Goal: Task Accomplishment & Management: Use online tool/utility

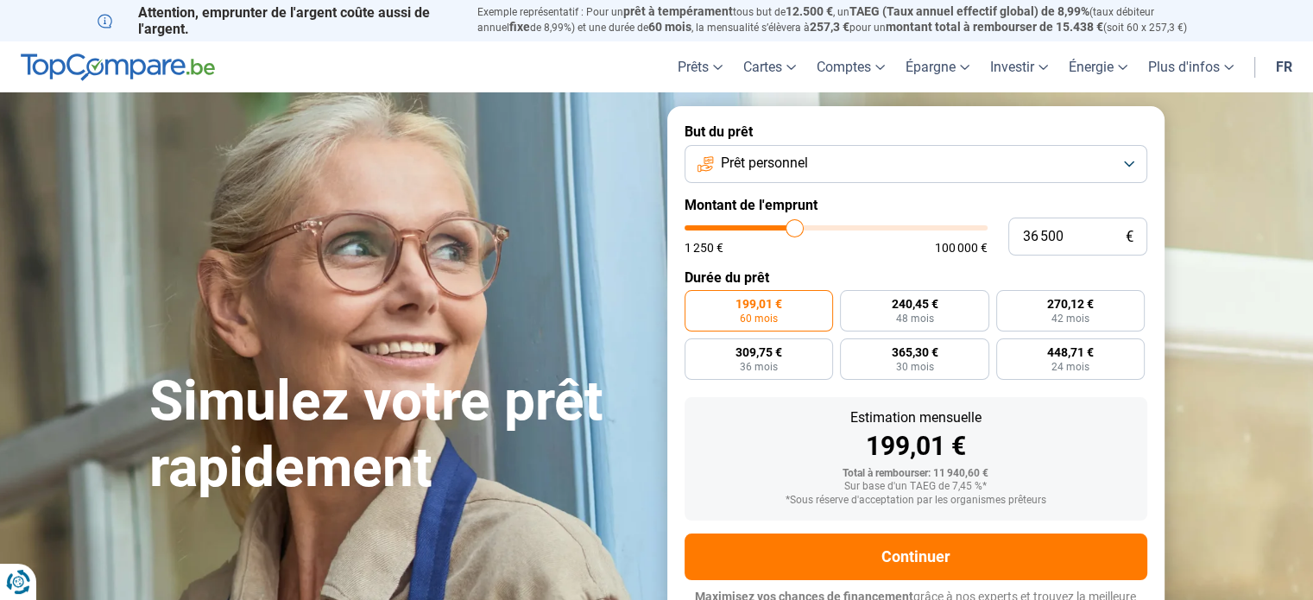
type input "39 000"
type input "39000"
type input "40 000"
type input "40000"
type input "41 000"
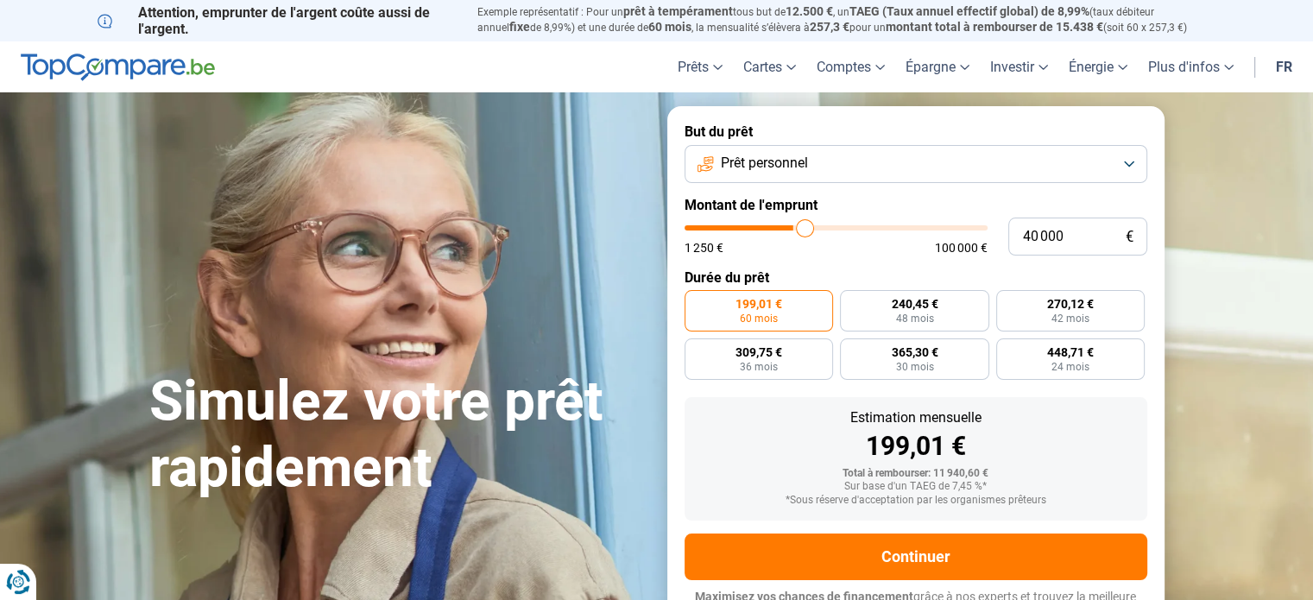
type input "41000"
type input "41 250"
type input "41250"
type input "41 750"
type input "41750"
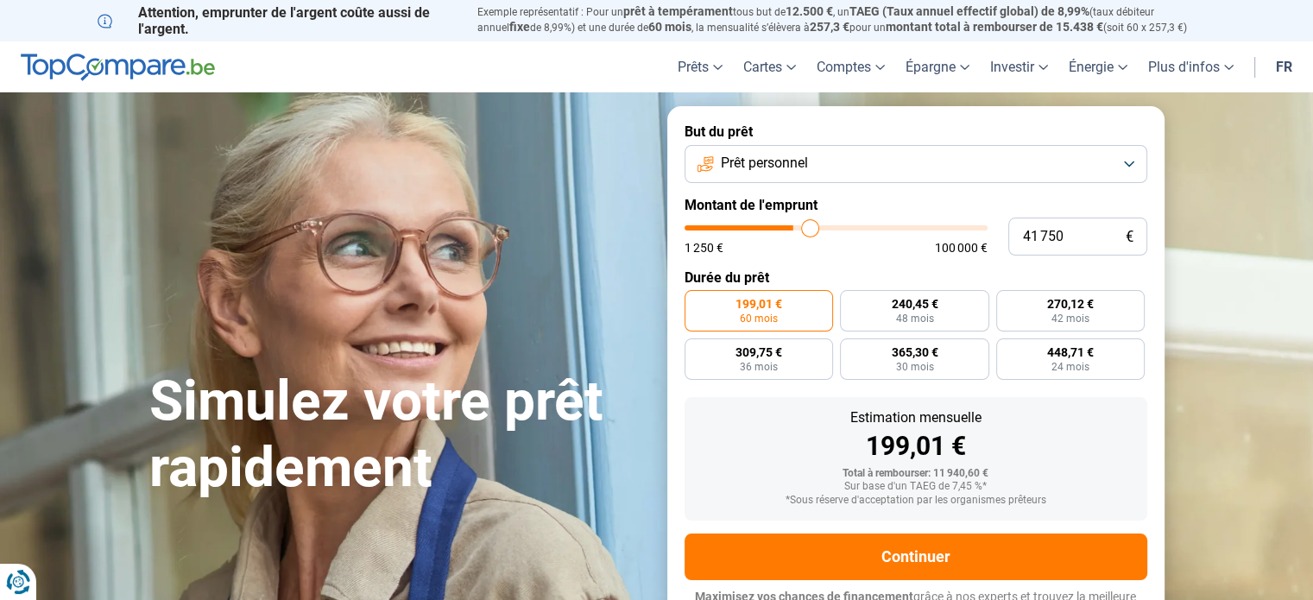
type input "42 000"
type input "42000"
type input "42 250"
type input "42250"
type input "43 000"
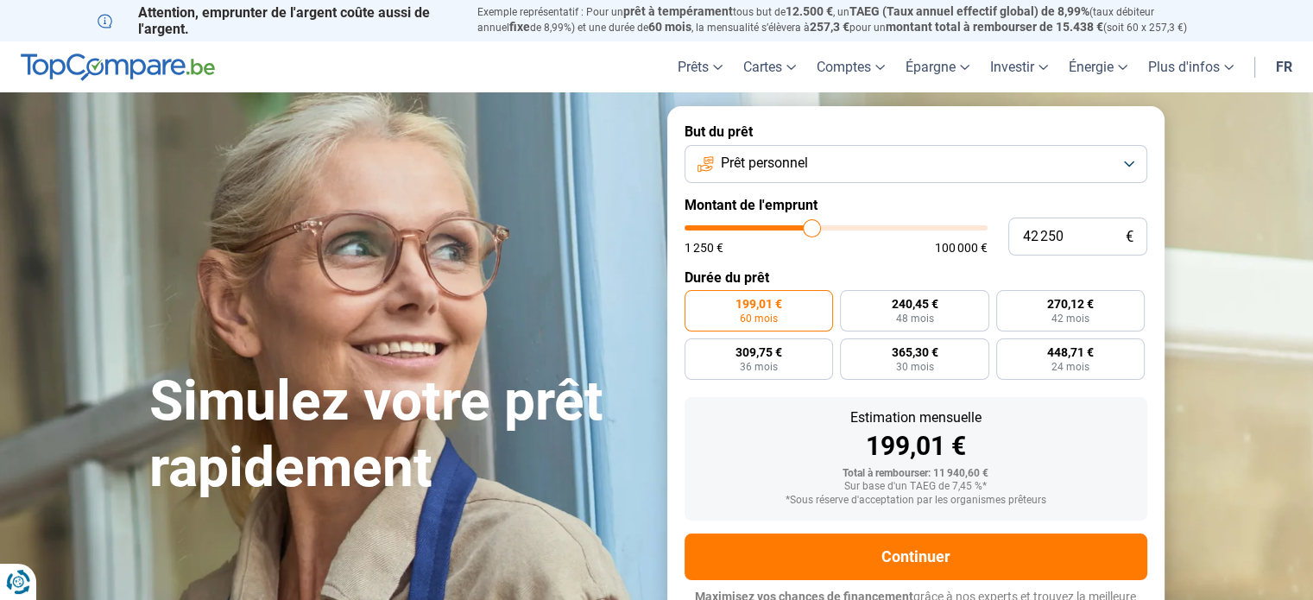
type input "43000"
type input "43 500"
type input "43500"
type input "44 750"
type input "44750"
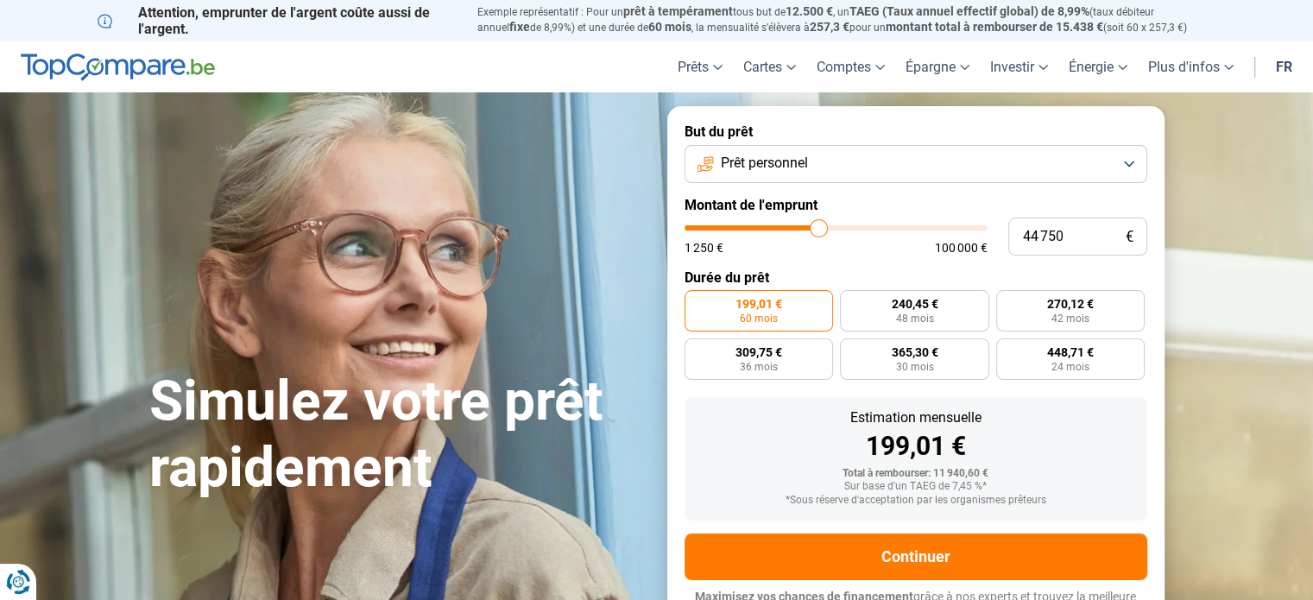
type input "46 000"
type input "46000"
type input "47 000"
type input "47000"
type input "47 250"
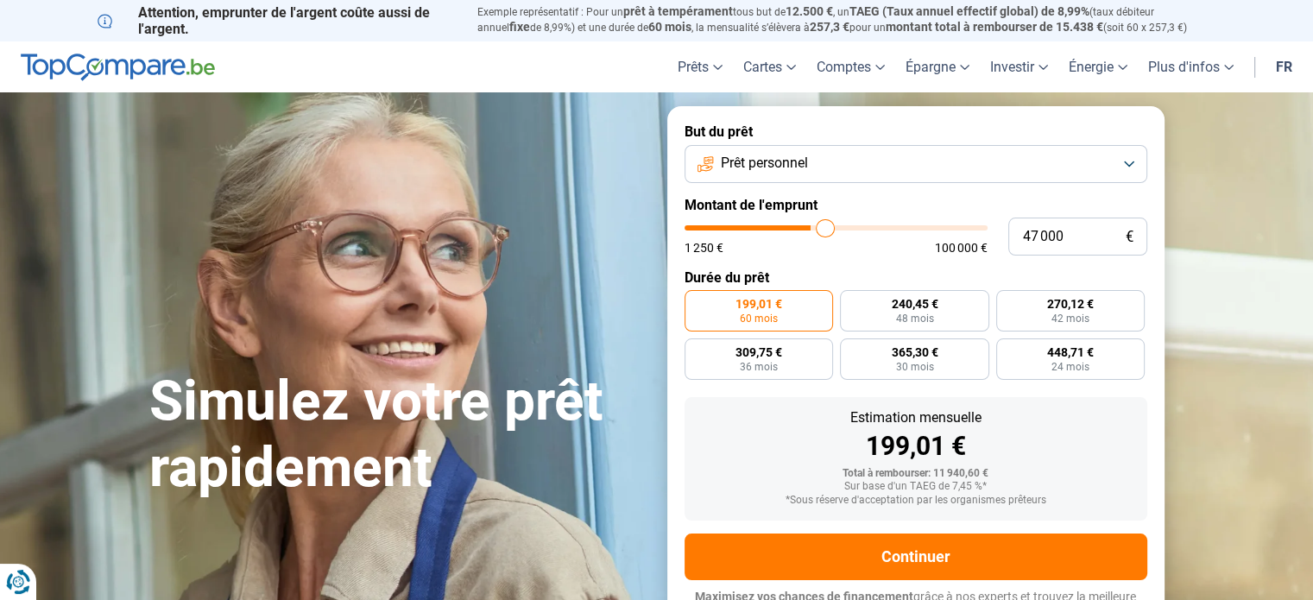
type input "47250"
type input "47 500"
type input "47500"
type input "47 750"
type input "47750"
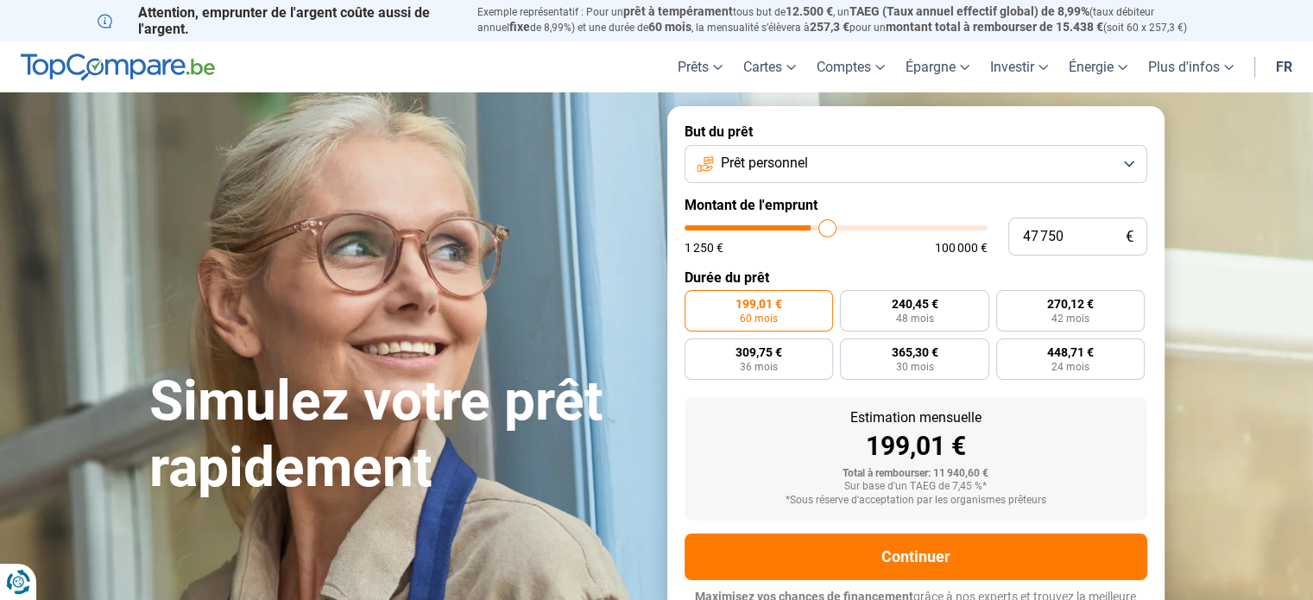
type input "48 000"
type input "48000"
type input "48 500"
type input "48500"
type input "48 750"
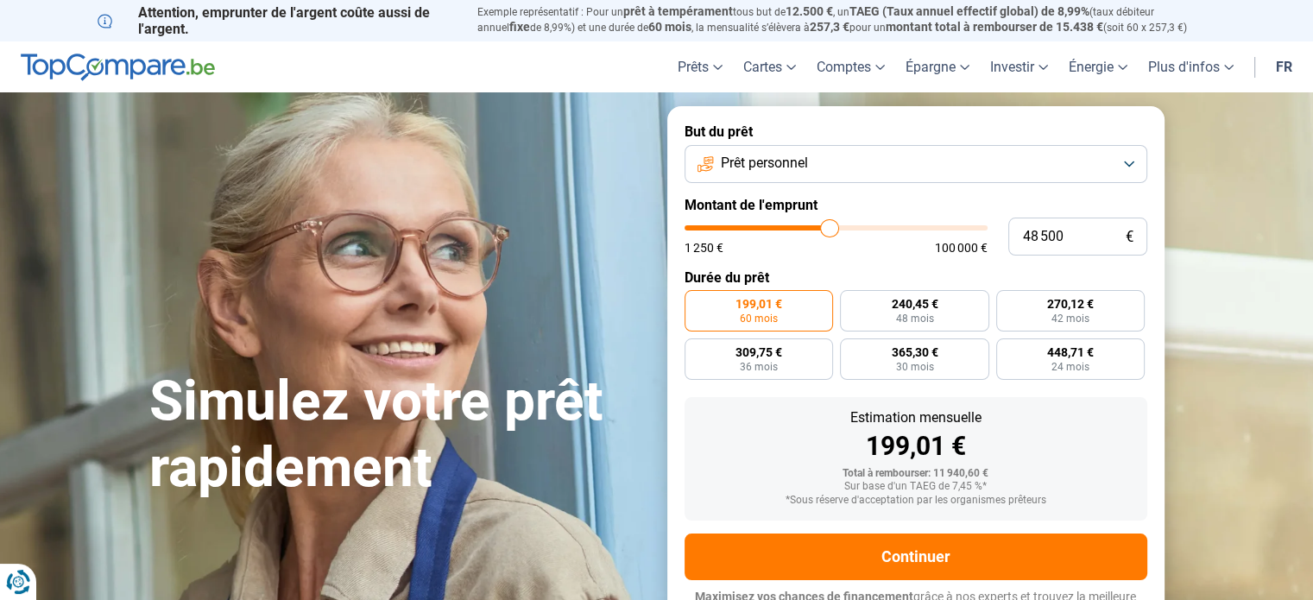
type input "48750"
type input "49 250"
type input "49250"
type input "49 500"
type input "49500"
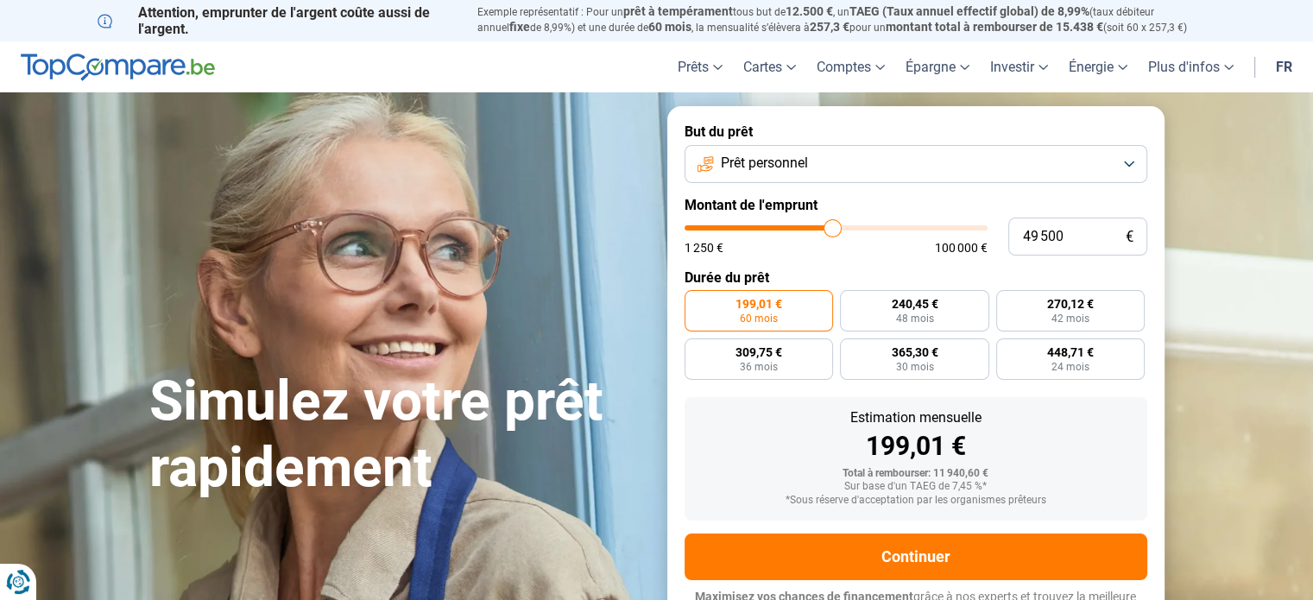
type input "49 750"
type input "49750"
type input "50 000"
type input "50000"
type input "50 250"
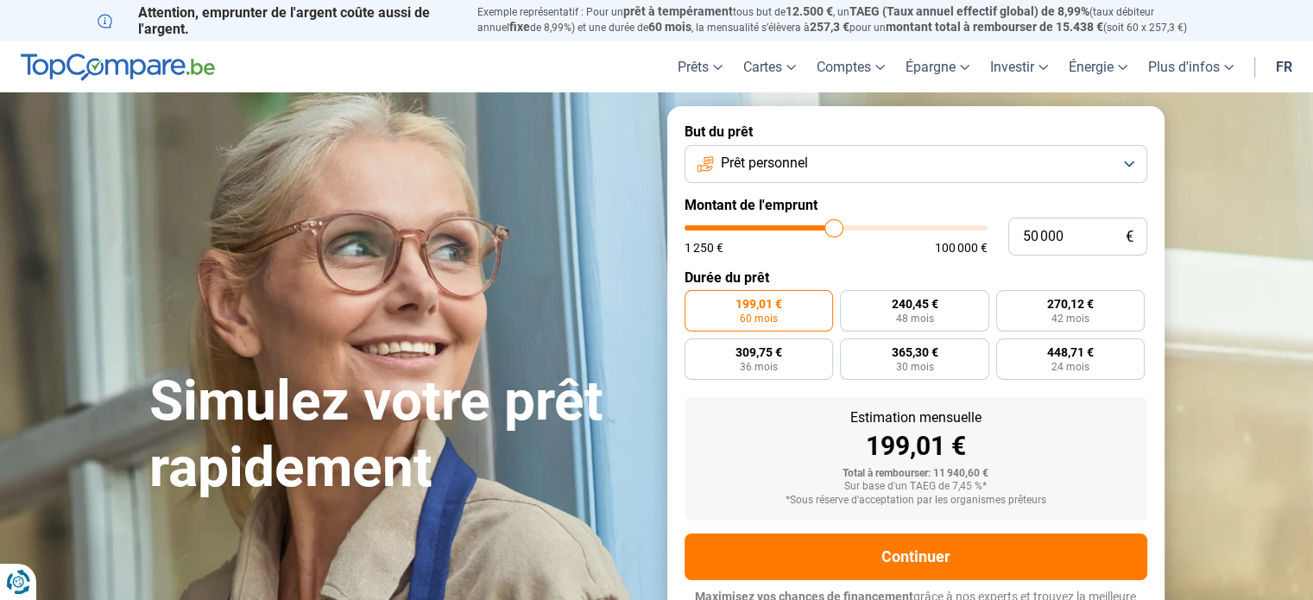
type input "50250"
type input "50 500"
type input "50500"
click at [835, 230] on input "range" at bounding box center [835, 227] width 303 height 5
radio input "false"
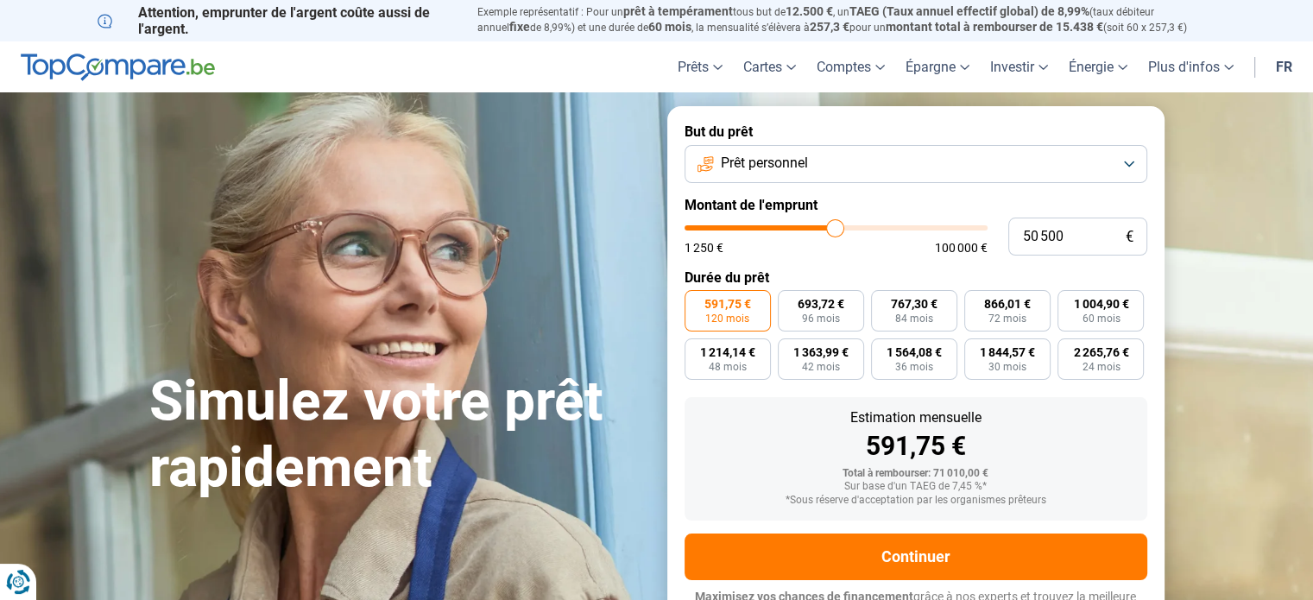
scroll to position [23, 0]
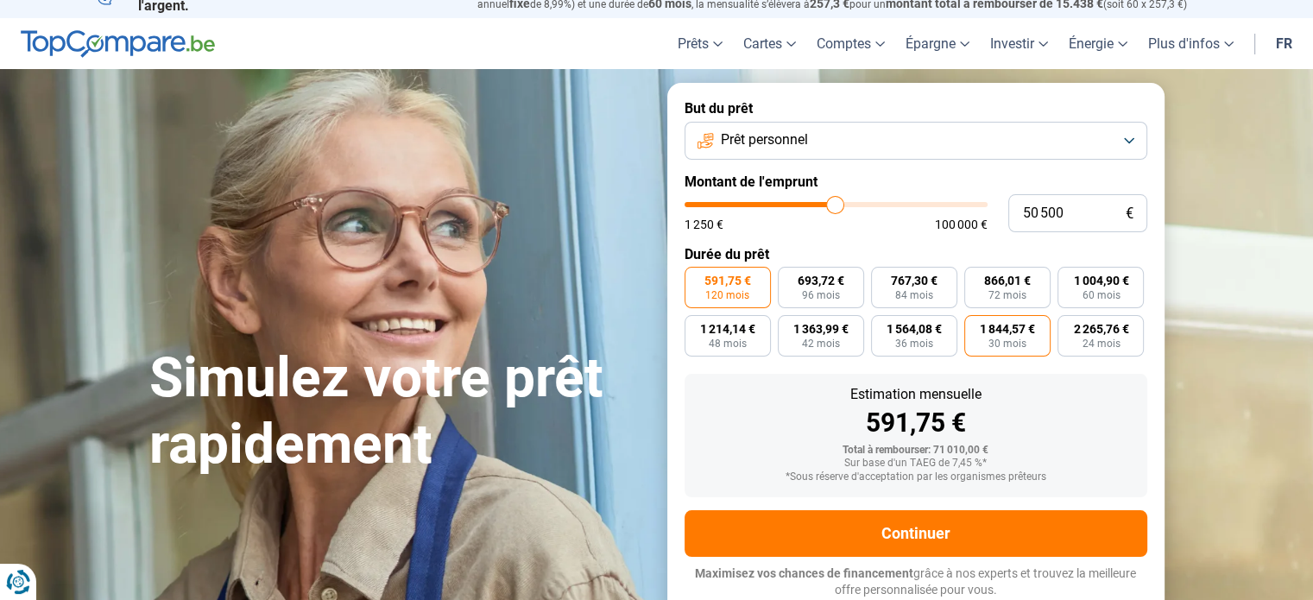
click at [994, 345] on span "30 mois" at bounding box center [1007, 343] width 38 height 10
click at [975, 326] on input "1 844,57 € 30 mois" at bounding box center [969, 320] width 11 height 11
radio input "true"
click at [708, 282] on span "591,75 €" at bounding box center [727, 280] width 47 height 12
click at [696, 278] on input "591,75 € 120 mois" at bounding box center [689, 272] width 11 height 11
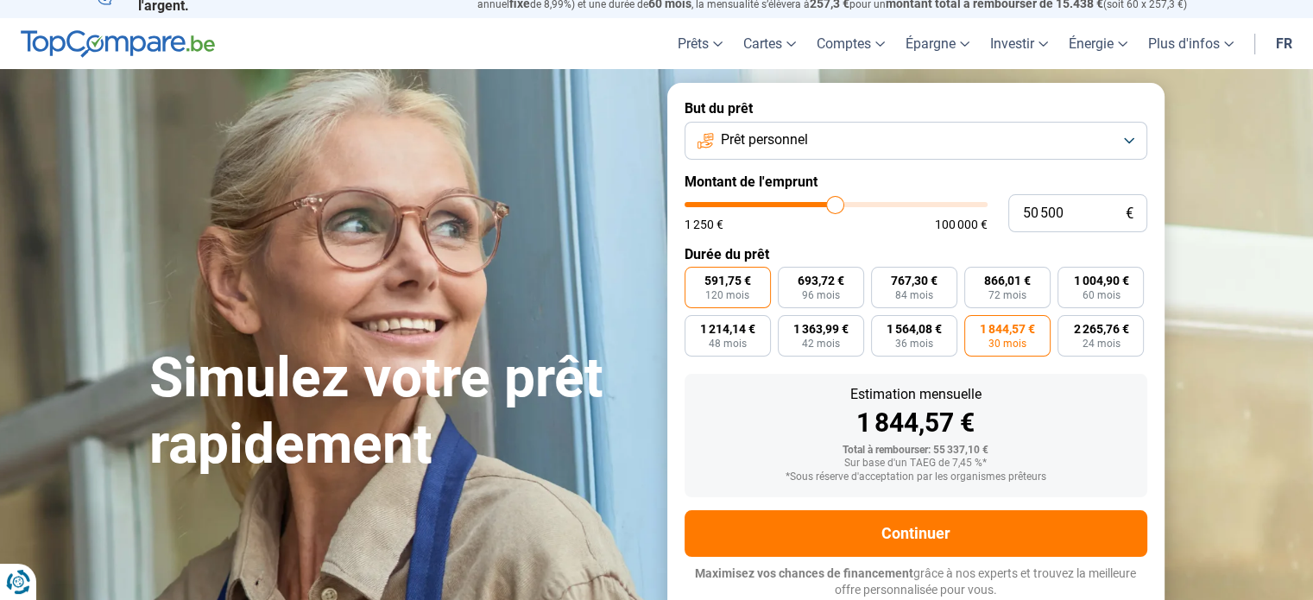
radio input "true"
click at [1002, 344] on span "30 mois" at bounding box center [1007, 343] width 38 height 10
click at [975, 326] on input "1 844,57 € 30 mois" at bounding box center [969, 320] width 11 height 11
radio input "true"
click at [1080, 341] on label "2 265,76 € 24 mois" at bounding box center [1100, 335] width 86 height 41
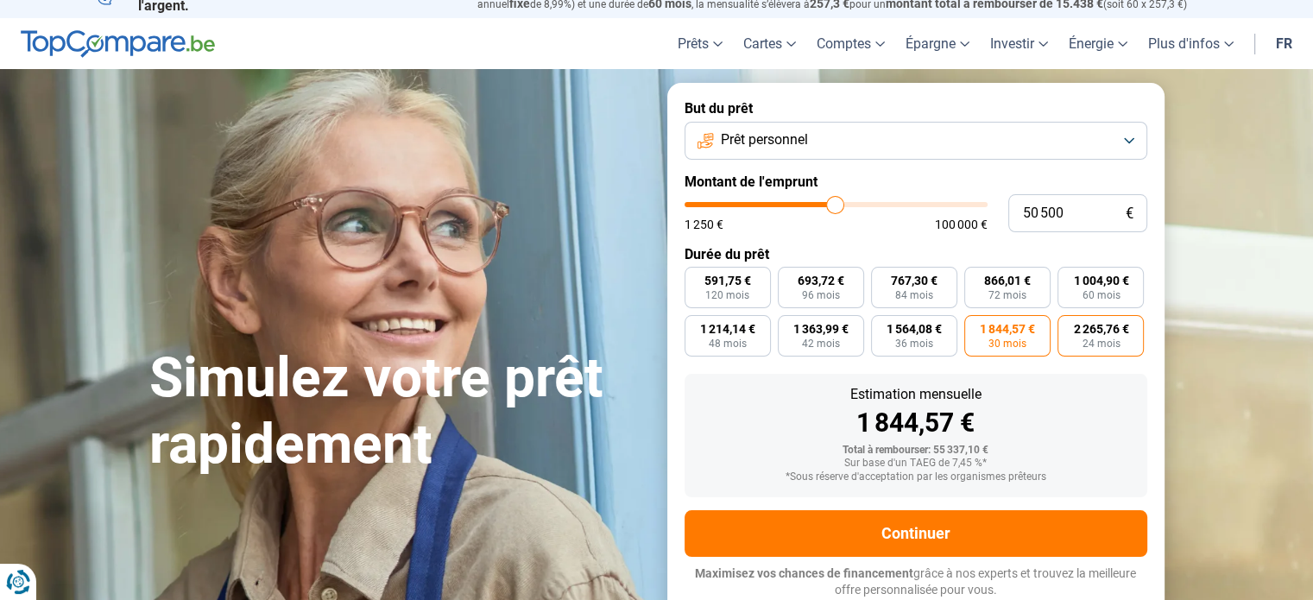
click at [1069, 326] on input "2 265,76 € 24 mois" at bounding box center [1062, 320] width 11 height 11
radio input "true"
click at [735, 280] on span "591,75 €" at bounding box center [727, 280] width 47 height 12
click at [696, 278] on input "591,75 € 120 mois" at bounding box center [689, 272] width 11 height 11
radio input "true"
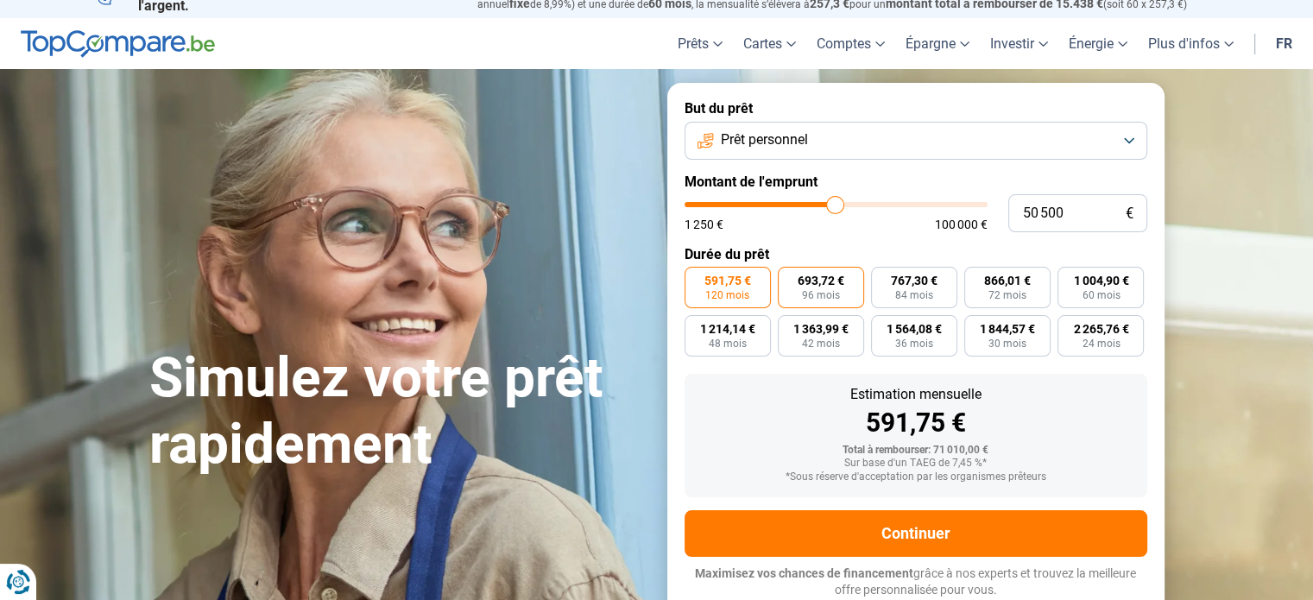
click at [816, 274] on span "693,72 €" at bounding box center [821, 280] width 47 height 12
click at [789, 274] on input "693,72 € 96 mois" at bounding box center [783, 272] width 11 height 11
radio input "true"
click at [918, 290] on span "84 mois" at bounding box center [914, 295] width 38 height 10
click at [882, 278] on input "767,30 € 84 mois" at bounding box center [876, 272] width 11 height 11
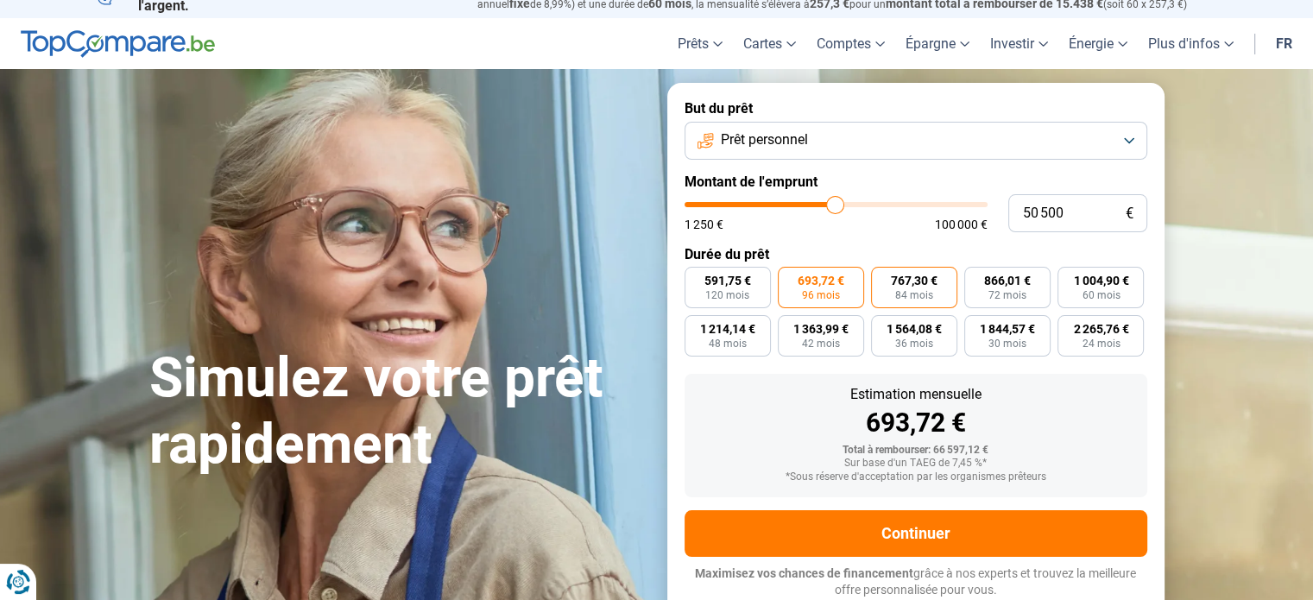
radio input "true"
click at [987, 294] on label "866,01 € 72 mois" at bounding box center [1007, 287] width 86 height 41
click at [975, 278] on input "866,01 € 72 mois" at bounding box center [969, 272] width 11 height 11
radio input "true"
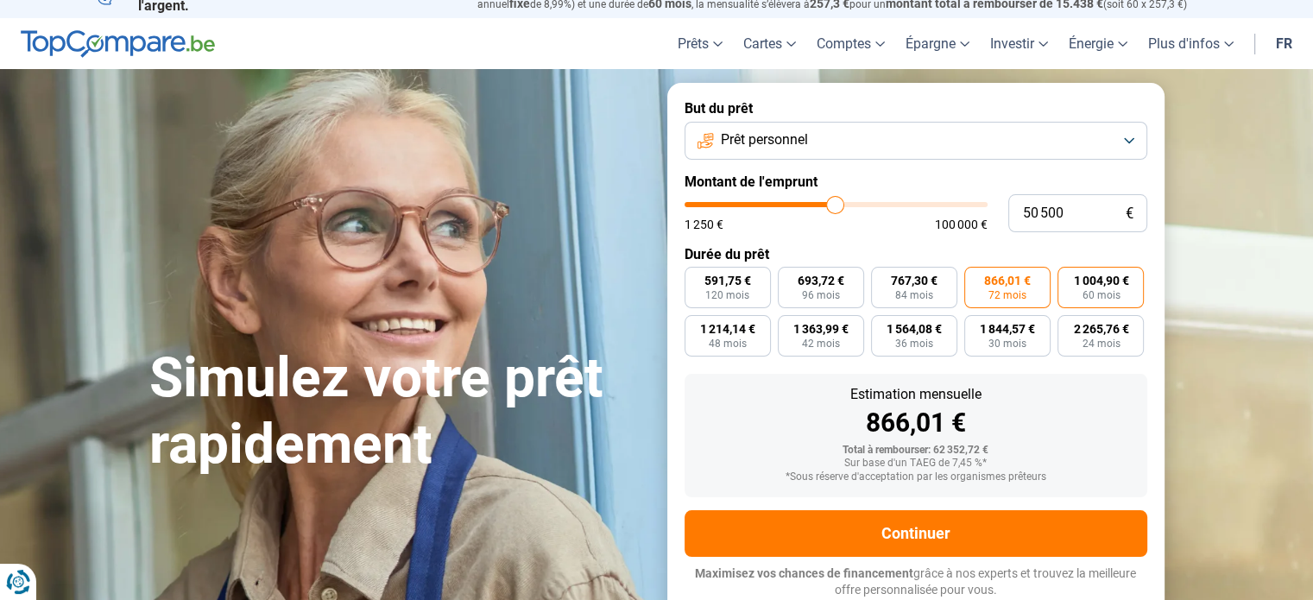
click at [1098, 299] on span "60 mois" at bounding box center [1100, 295] width 38 height 10
click at [1069, 278] on input "1 004,90 € 60 mois" at bounding box center [1062, 272] width 11 height 11
radio input "true"
click at [1069, 213] on input "50 500" at bounding box center [1077, 213] width 139 height 38
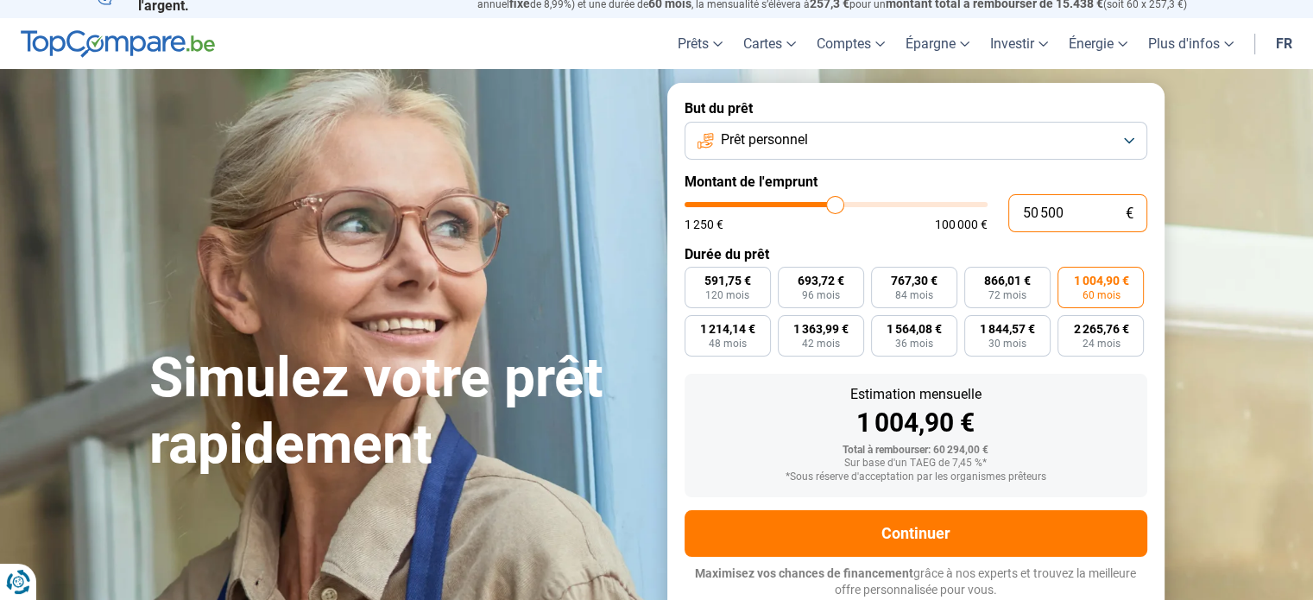
click at [1069, 213] on input "50 500" at bounding box center [1077, 213] width 139 height 38
type input "2"
type input "1250"
type input "1 250"
type input "1250"
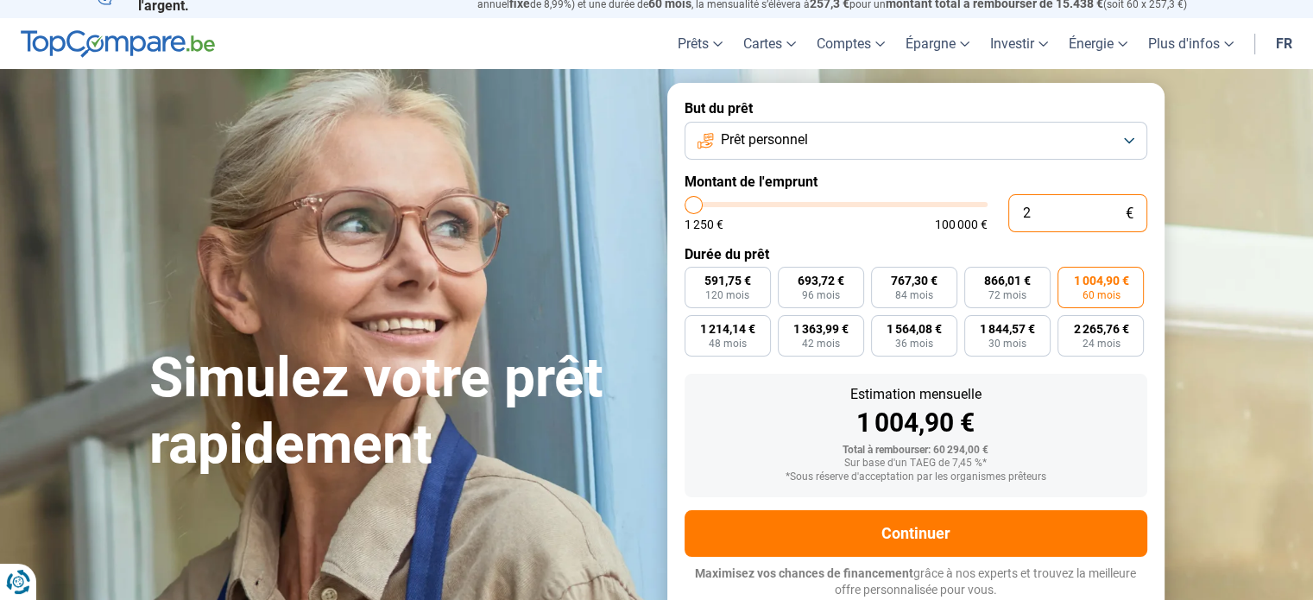
radio input "true"
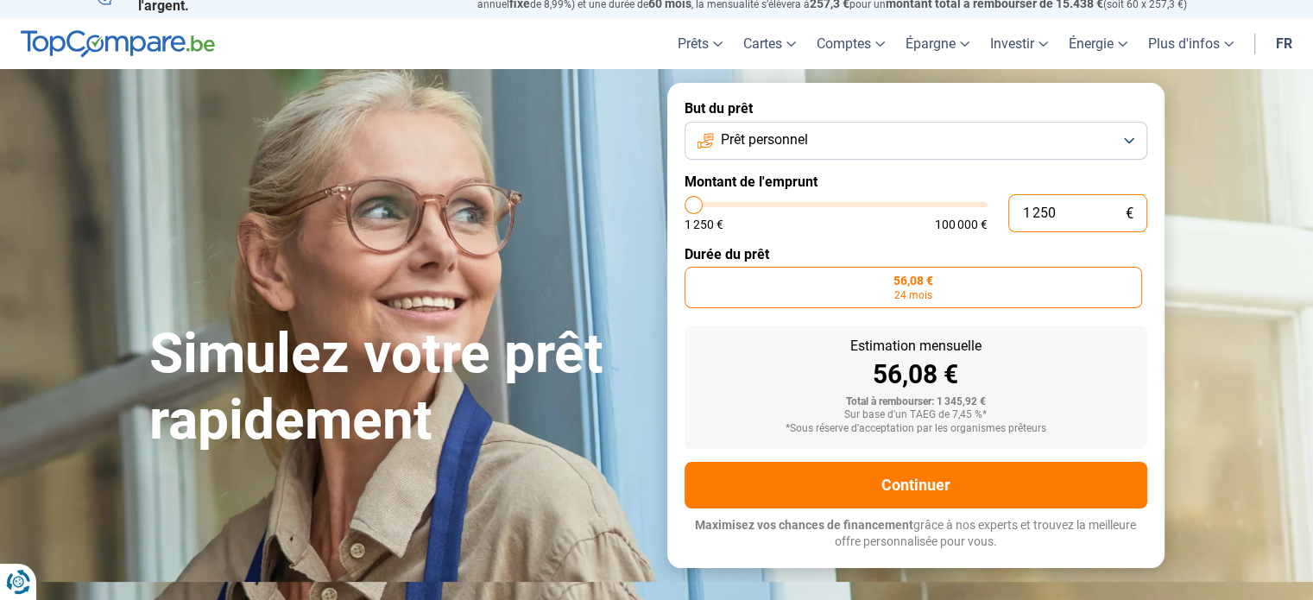
type input "12 500"
type input "12500"
type input "125 000"
type input "100000"
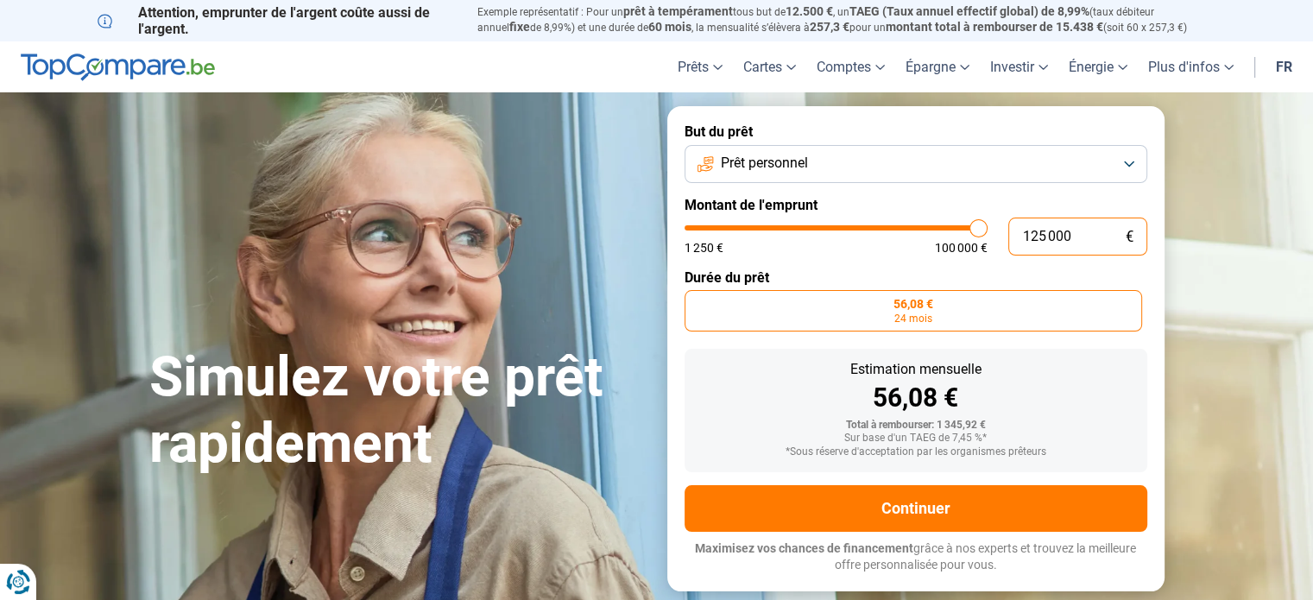
type input "12 500"
type input "12500"
type input "1 250"
type input "1250"
type input "125"
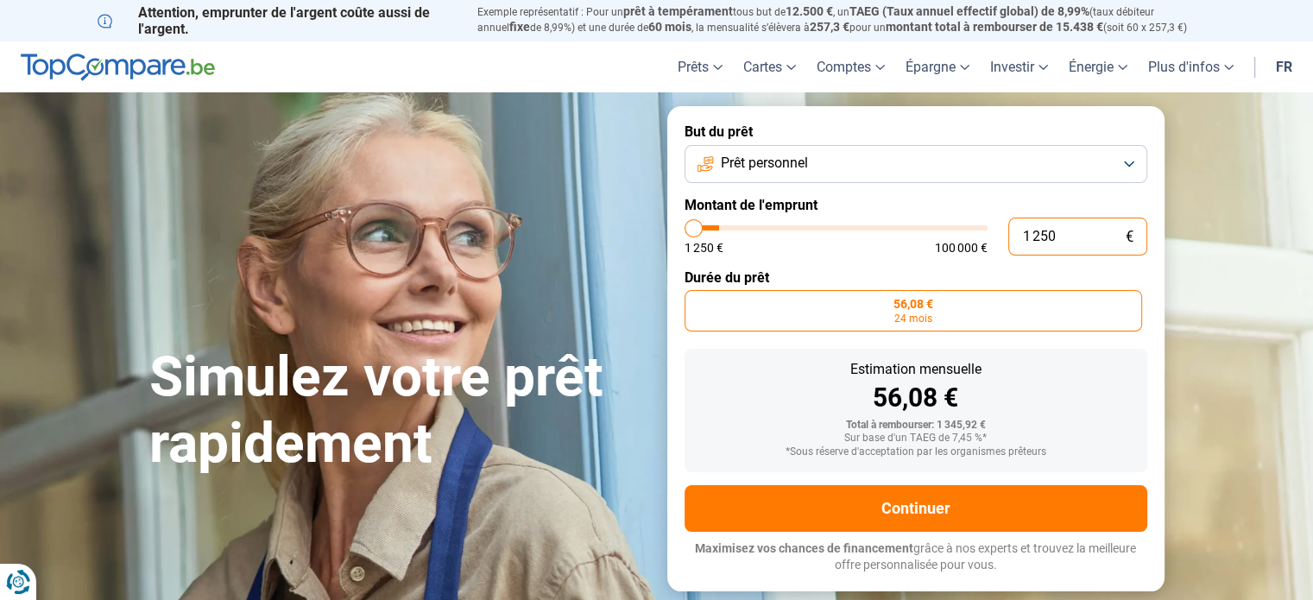
type input "1250"
type input "12"
type input "1250"
type input "1"
type input "1250"
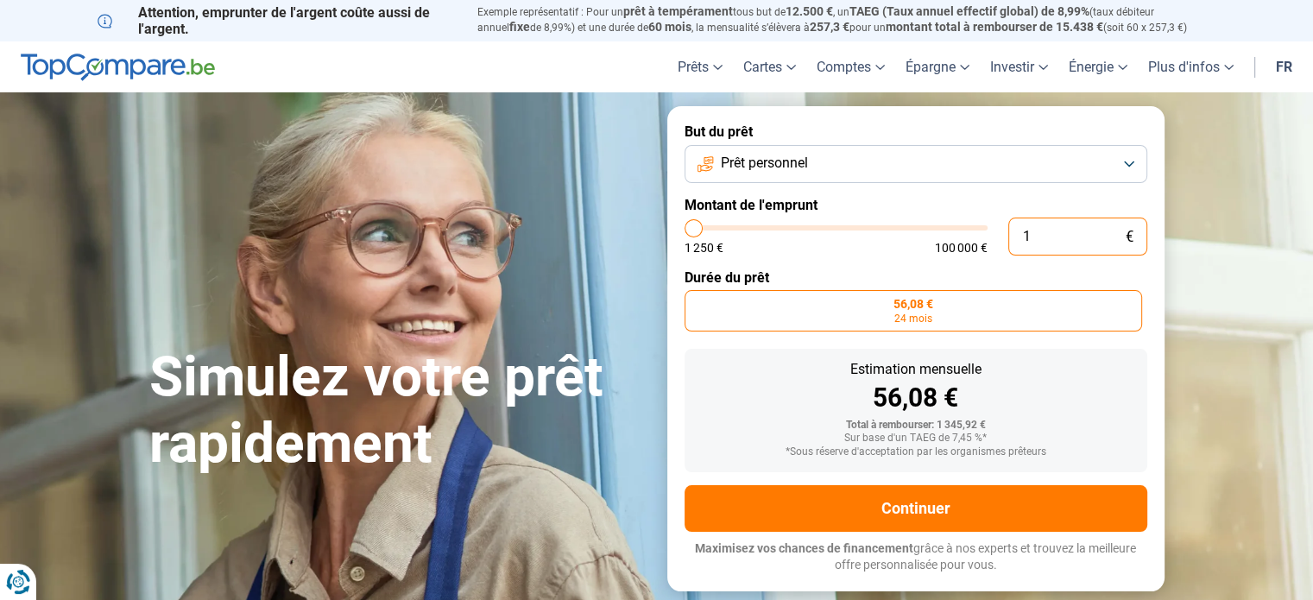
type input "0"
type input "1250"
type input "2"
type input "1250"
type input "20"
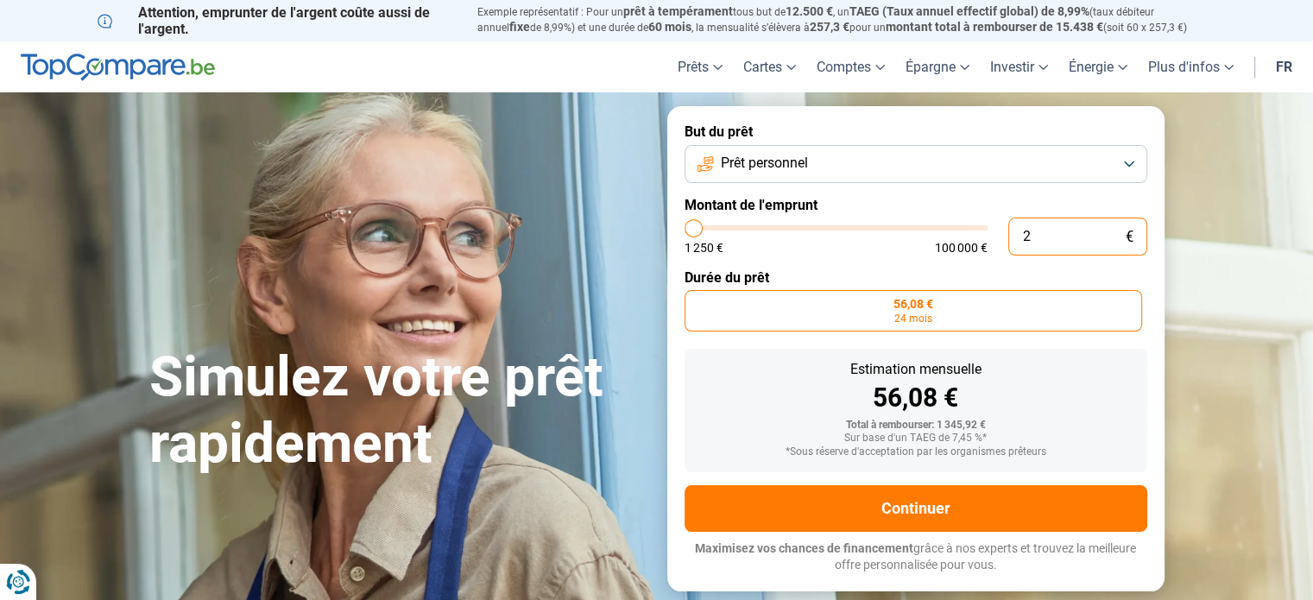
type input "1250"
type input "200"
type input "1250"
type input "2 000"
type input "2000"
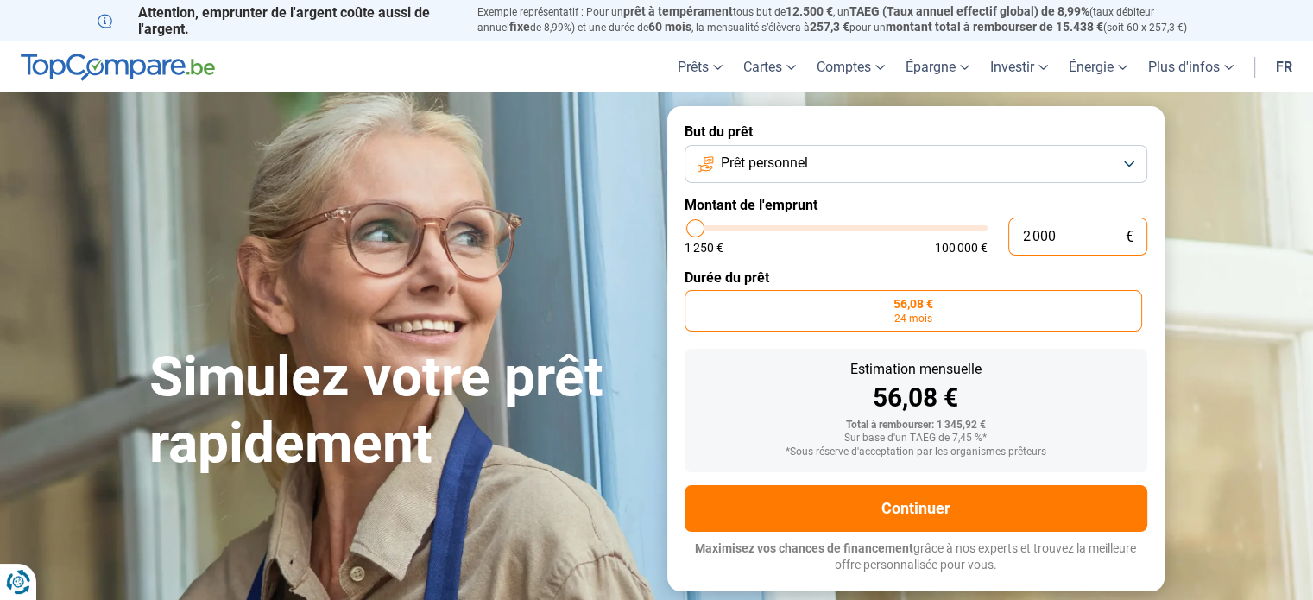
type input "20 000"
type input "20000"
radio input "false"
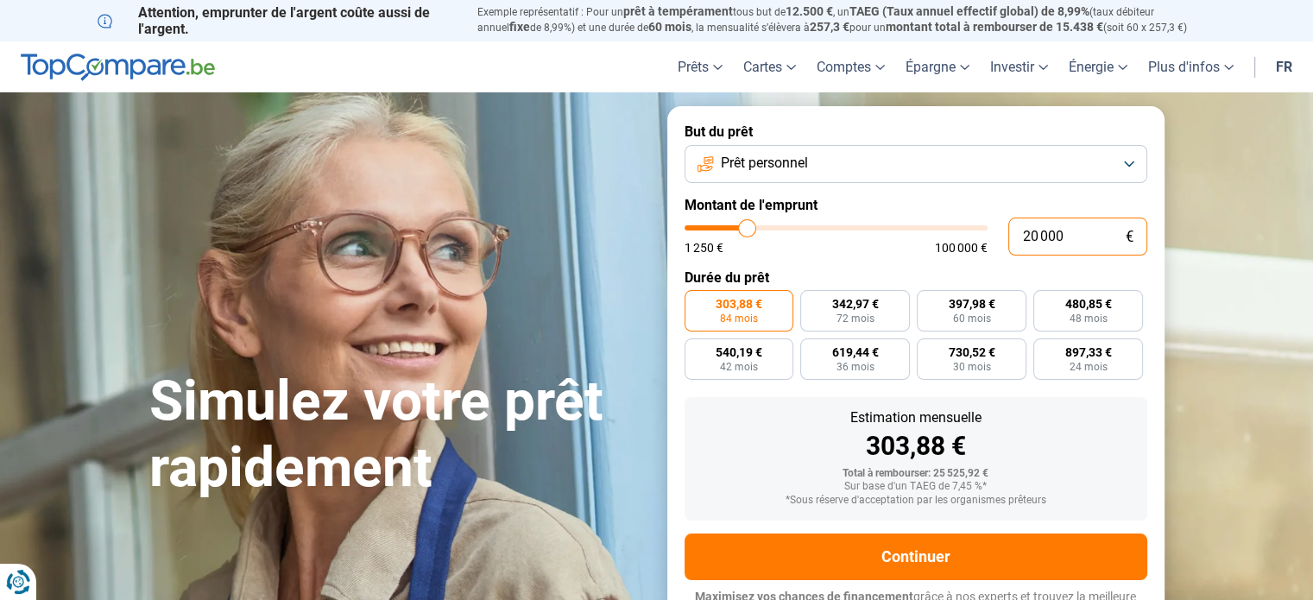
scroll to position [23, 0]
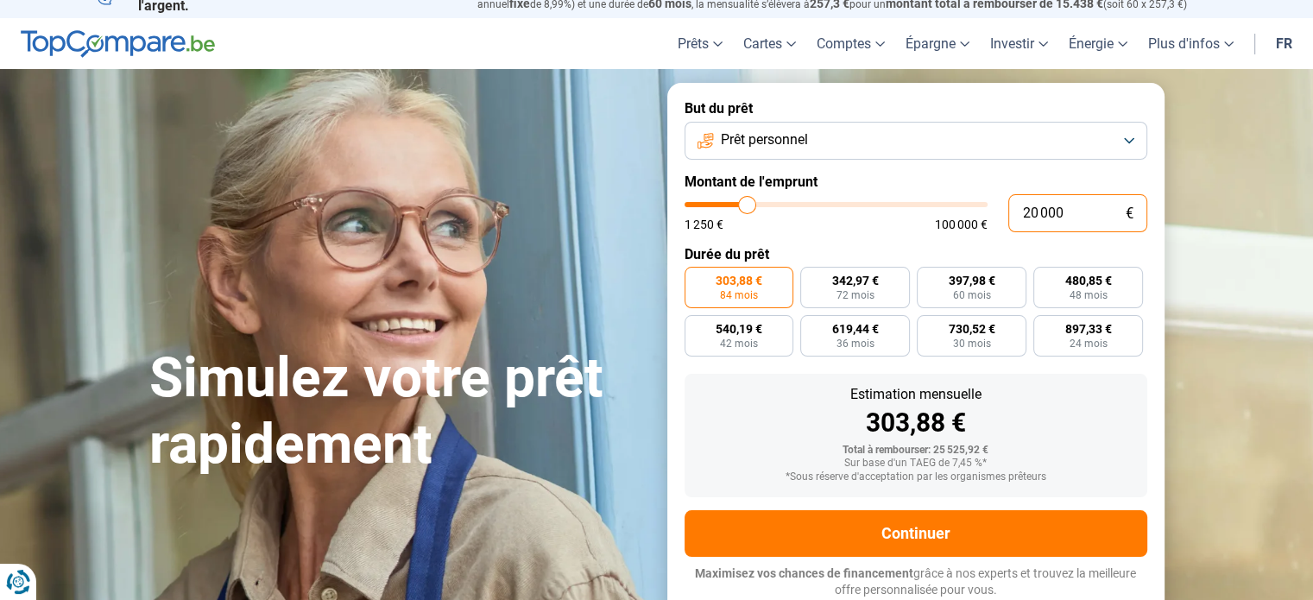
type input "20 000"
